Goal: Information Seeking & Learning: Learn about a topic

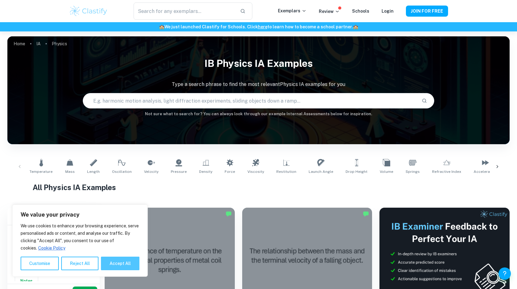
click at [129, 267] on button "Accept All" at bounding box center [120, 263] width 38 height 14
checkbox input "true"
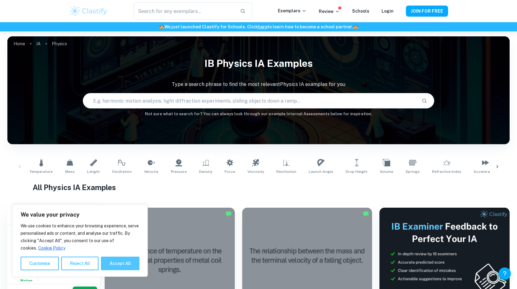
checkbox input "true"
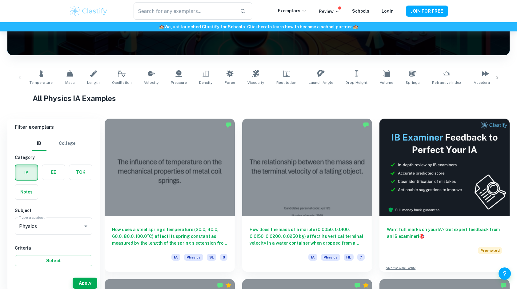
scroll to position [74, 0]
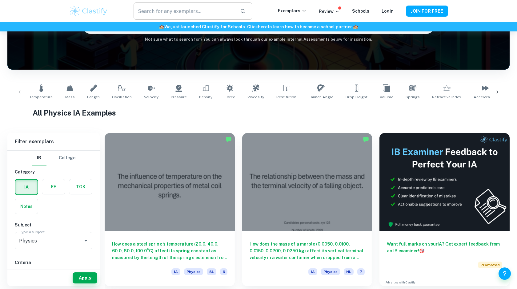
click at [201, 13] on input "text" at bounding box center [185, 10] width 102 height 17
type input "Specifc heat capacity"
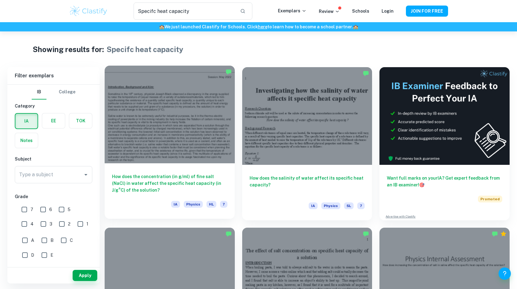
click at [176, 124] on div at bounding box center [170, 115] width 130 height 98
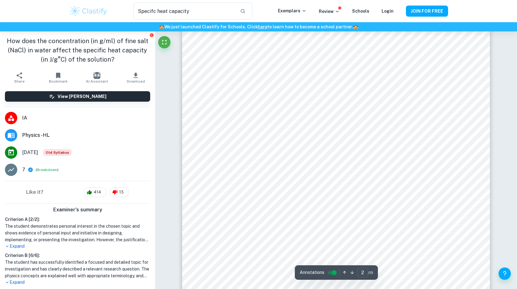
type input "1"
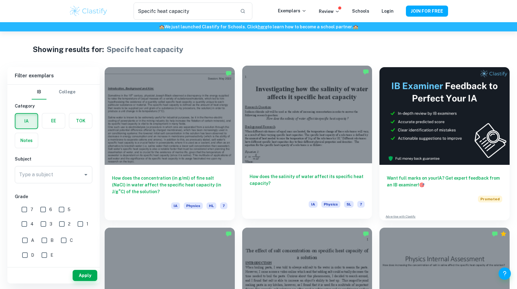
click at [293, 169] on div "How does the salinity of water affect its specific heat capacity? IA Physics SL…" at bounding box center [307, 190] width 130 height 55
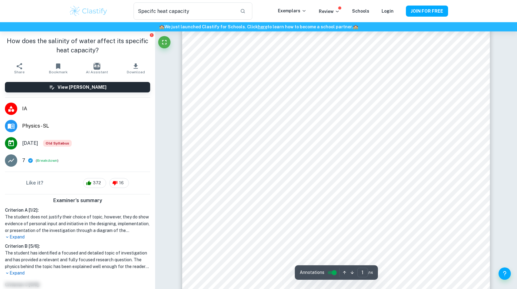
scroll to position [41, 0]
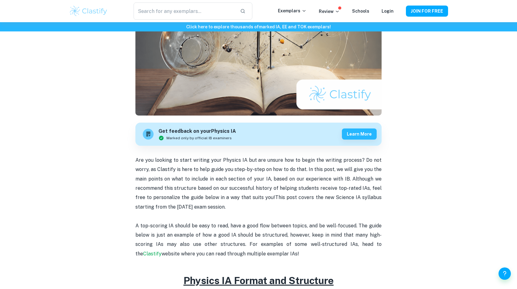
scroll to position [176, 0]
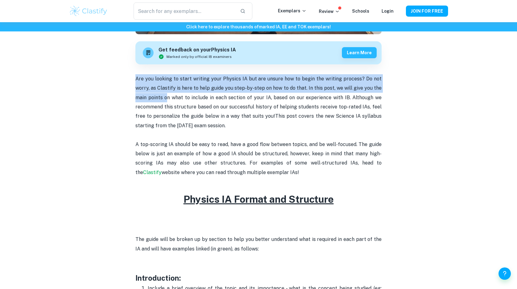
drag, startPoint x: 133, startPoint y: 78, endPoint x: 211, endPoint y: 124, distance: 91.1
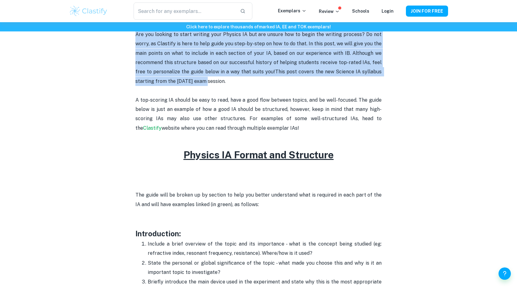
scroll to position [305, 0]
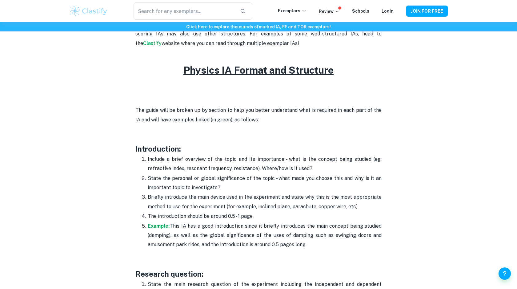
click at [194, 115] on p "The guide will be broken up by section to help you better understand what is re…" at bounding box center [258, 115] width 246 height 19
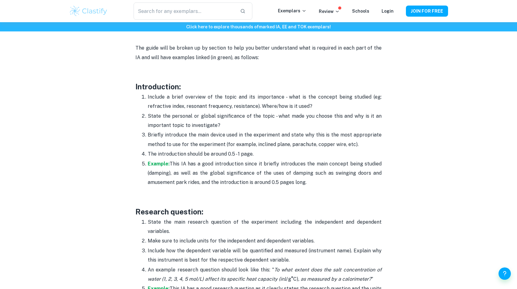
scroll to position [368, 0]
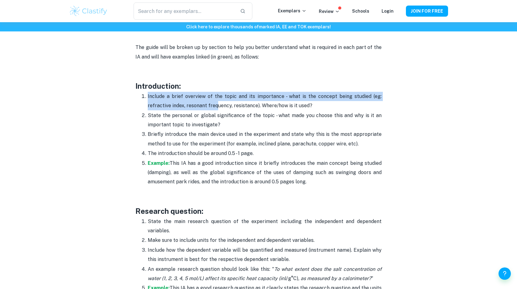
drag, startPoint x: 147, startPoint y: 93, endPoint x: 248, endPoint y: 112, distance: 103.0
click at [243, 112] on ol "Include a brief overview of the topic and its importance - what is the concept …" at bounding box center [258, 138] width 246 height 95
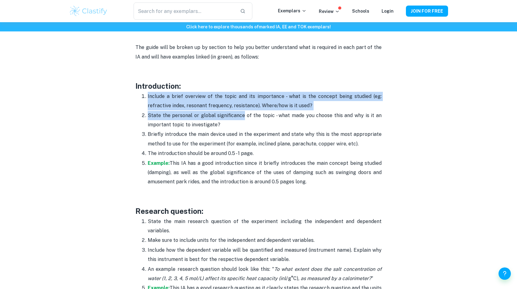
click at [248, 112] on p "State the personal or global significance of the topic - what made you choose t…" at bounding box center [265, 120] width 234 height 19
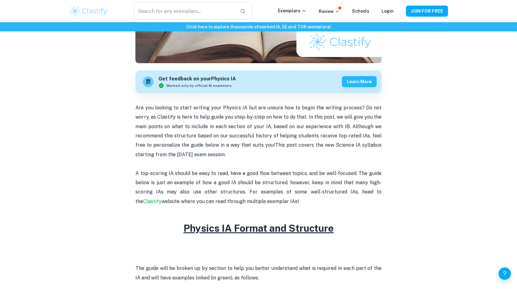
scroll to position [149, 0]
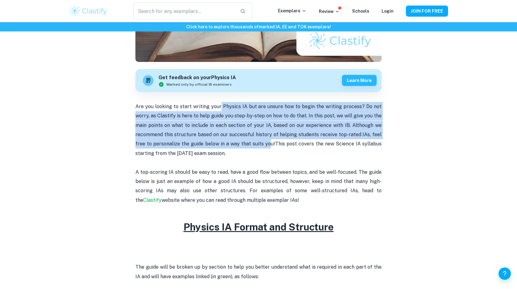
drag, startPoint x: 221, startPoint y: 109, endPoint x: 274, endPoint y: 152, distance: 68.8
click at [274, 152] on p "Are you looking to start writing your Physics IA but are unsure how to begin th…" at bounding box center [258, 130] width 246 height 56
click at [285, 146] on span "This post covers the new Science IA syllabus starting from the [DATE] exam sess…" at bounding box center [258, 148] width 247 height 15
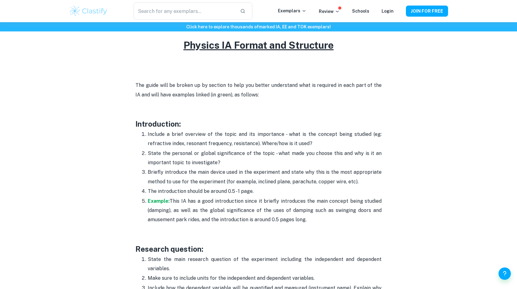
scroll to position [328, 0]
